Goal: Information Seeking & Learning: Learn about a topic

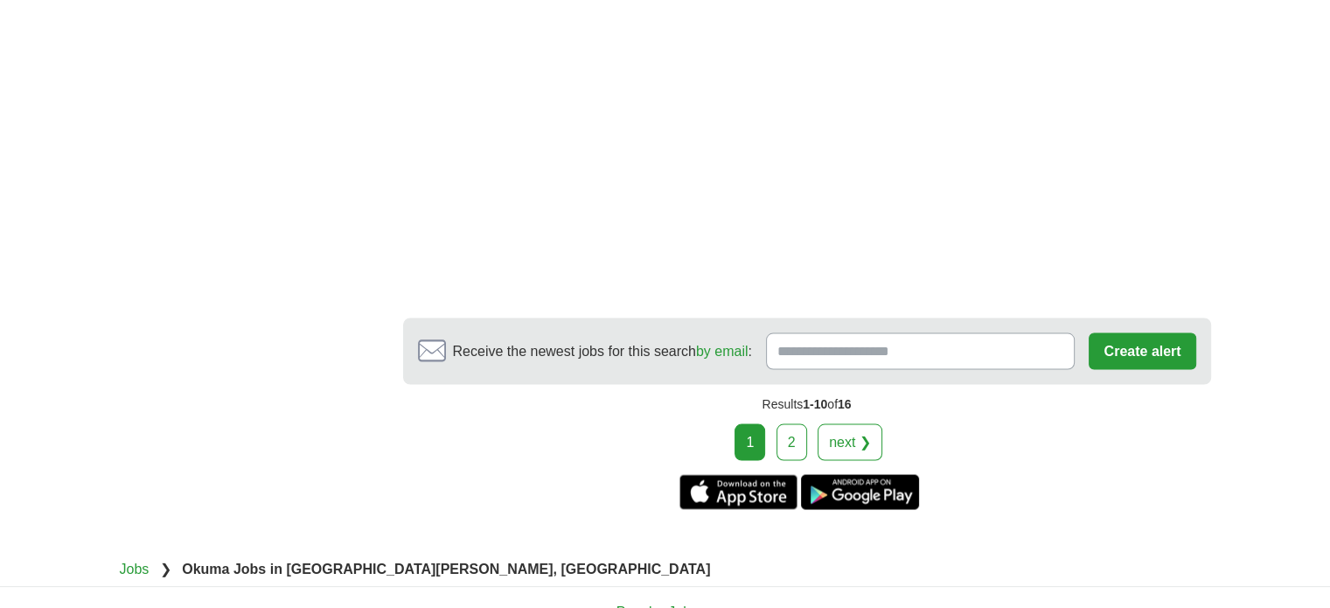
scroll to position [3235, 0]
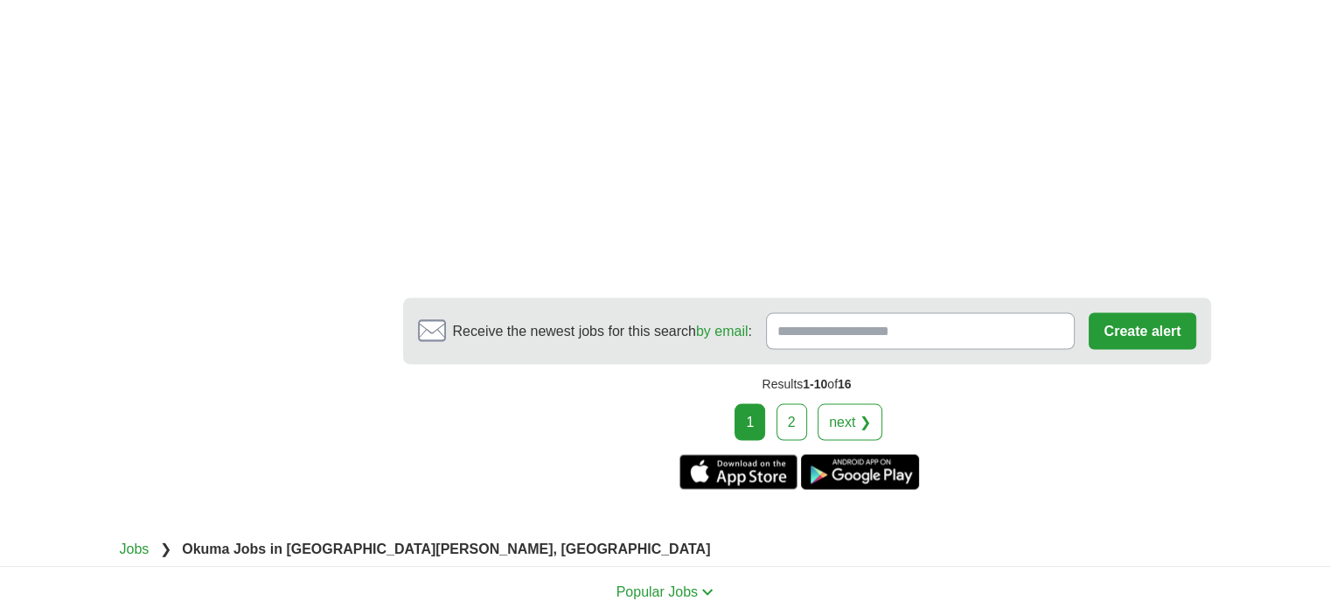
click at [790, 409] on link "2" at bounding box center [791, 421] width 31 height 37
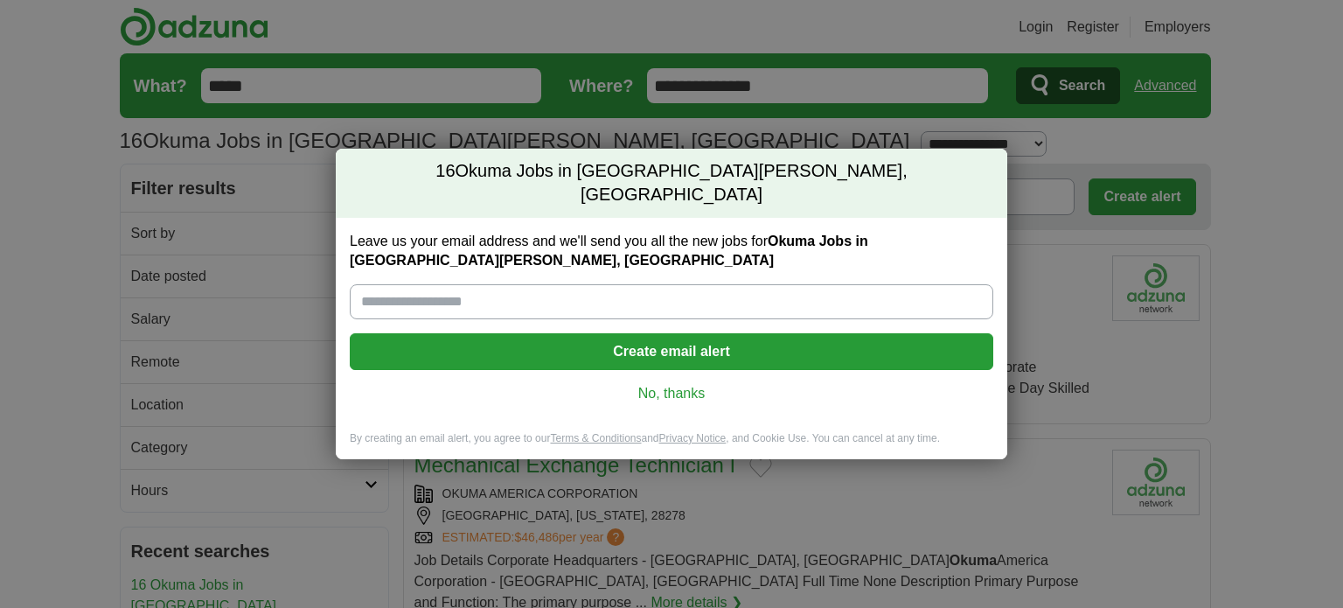
click at [693, 384] on div "Leave us your email address and we'll send you all the new jobs for Okuma Jobs …" at bounding box center [672, 324] width 672 height 213
click at [689, 384] on link "No, thanks" at bounding box center [672, 393] width 616 height 19
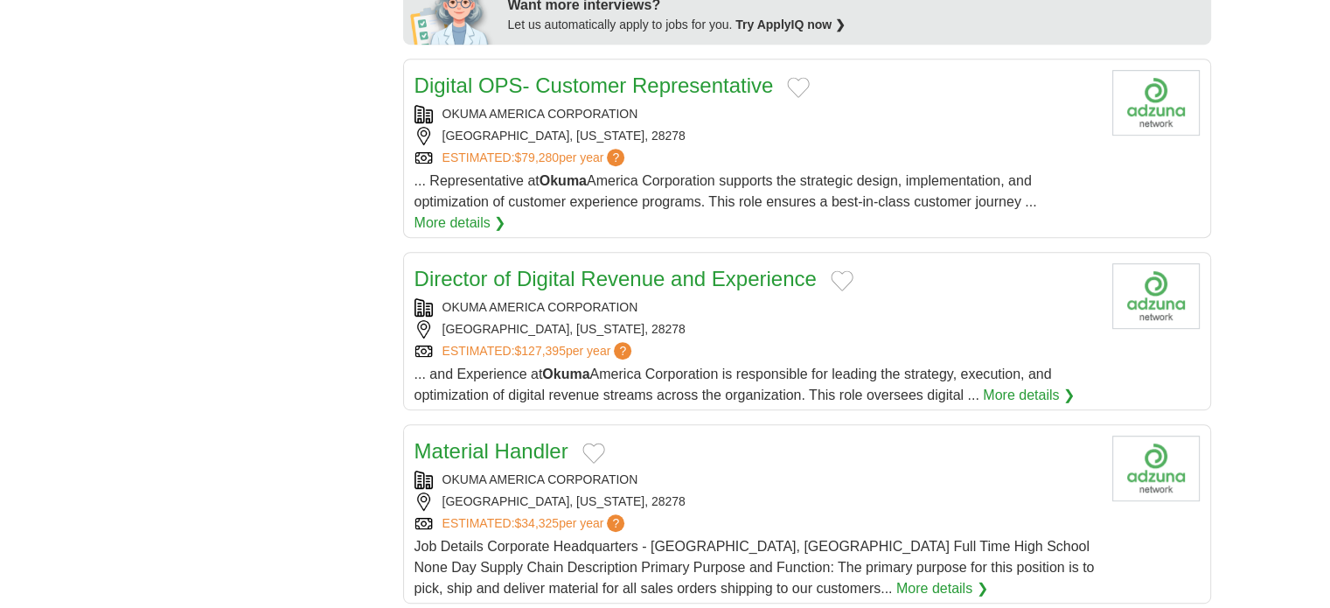
scroll to position [874, 0]
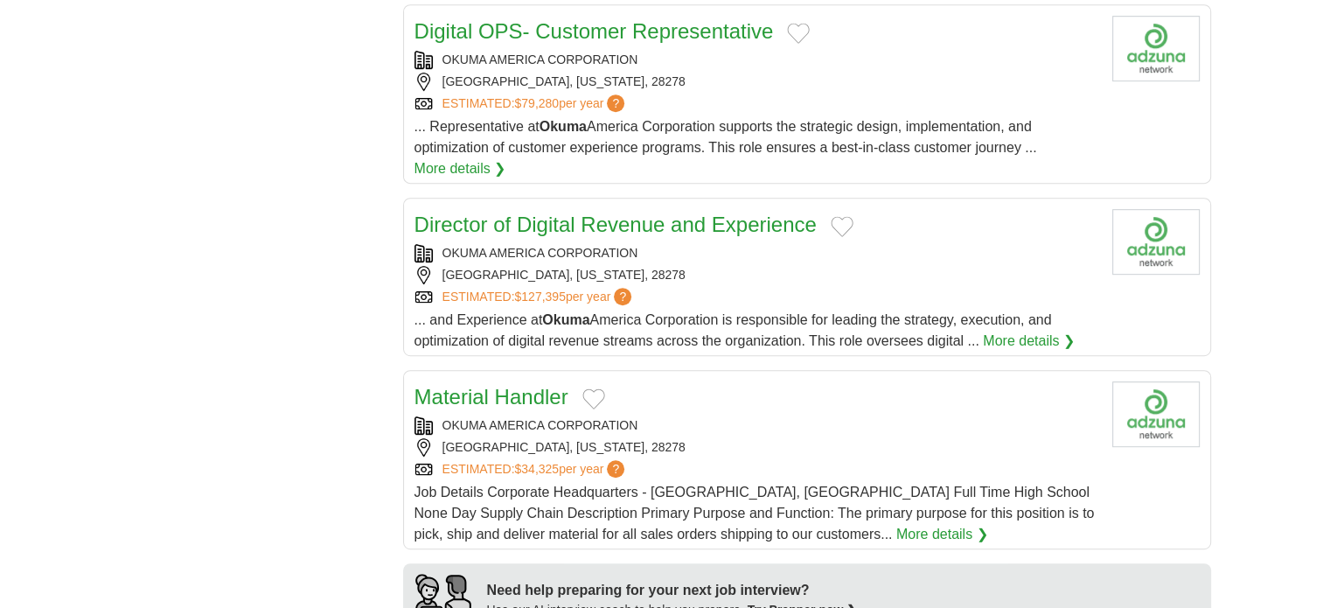
click at [820, 266] on div "[GEOGRAPHIC_DATA], [US_STATE], 28278" at bounding box center [756, 275] width 684 height 18
click at [513, 212] on link "Director of Digital Revenue and Experience" at bounding box center [615, 224] width 402 height 24
